Goal: Entertainment & Leisure: Consume media (video, audio)

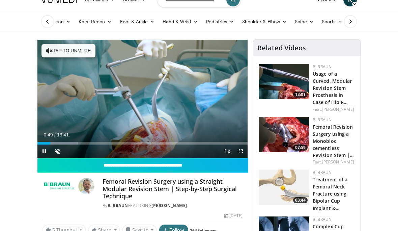
scroll to position [11, 0]
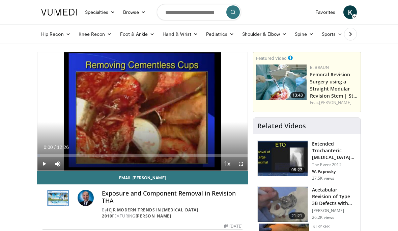
click at [175, 207] on link "ICJR Modern Trends in [MEDICAL_DATA] 2010" at bounding box center [150, 213] width 96 height 12
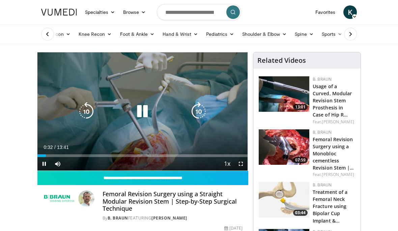
click at [46, 155] on div "Progress Bar" at bounding box center [41, 155] width 8 height 3
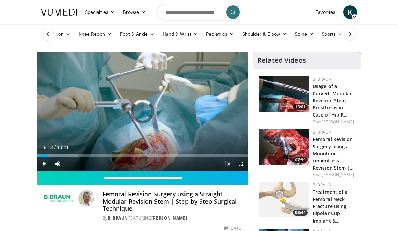
click at [164, 155] on div "Loaded : 19.28%" at bounding box center [142, 155] width 210 height 3
click at [215, 156] on div "Loaded : 60.82%" at bounding box center [142, 155] width 210 height 3
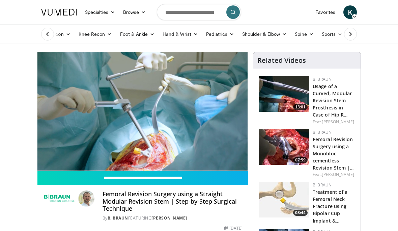
click at [247, 168] on div "Loaded : 85.15%" at bounding box center [142, 169] width 210 height 3
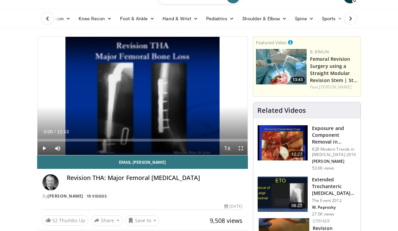
scroll to position [17, 0]
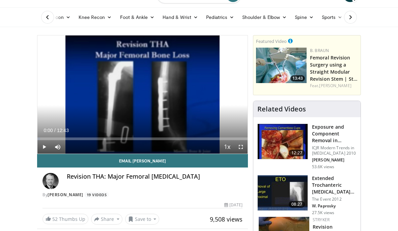
click at [334, 146] on p "ICJR Modern Trends in [MEDICAL_DATA] 2010" at bounding box center [334, 150] width 45 height 11
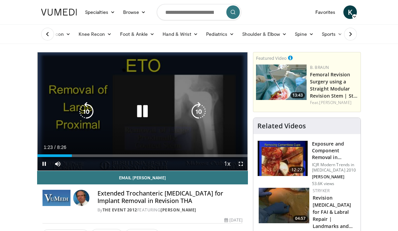
click at [143, 110] on icon "Video Player" at bounding box center [142, 111] width 19 height 19
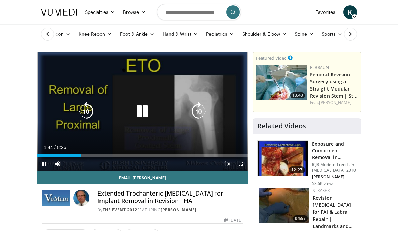
click at [103, 167] on div "Current Time 1:44 / Duration 8:26 Pause Skip Backward Skip Forward Mute Loaded …" at bounding box center [142, 163] width 210 height 13
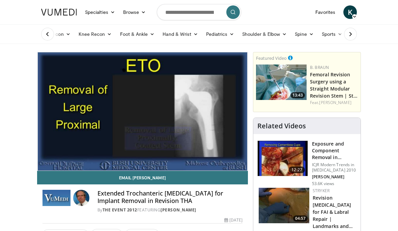
click at [144, 114] on icon "Video Player" at bounding box center [142, 111] width 19 height 19
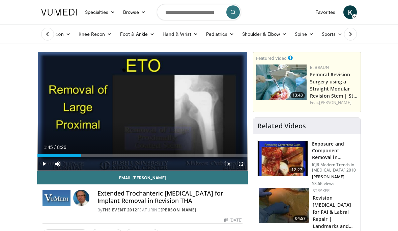
click at [224, 220] on span at bounding box center [226, 220] width 4 height 4
click at [46, 166] on span "Video Player" at bounding box center [43, 163] width 13 height 13
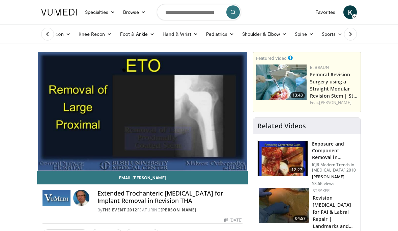
click at [208, 119] on icon "Video Player" at bounding box center [198, 111] width 19 height 19
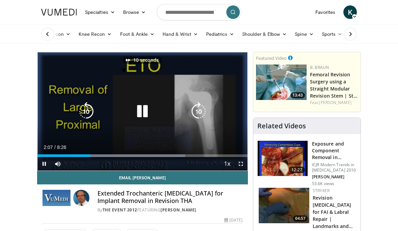
click at [138, 110] on icon "Video Player" at bounding box center [142, 111] width 19 height 19
